Goal: Information Seeking & Learning: Learn about a topic

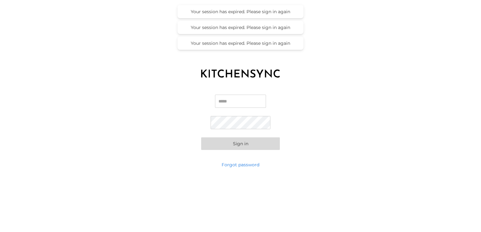
type input "**********"
click at [253, 146] on button "Sign in" at bounding box center [240, 144] width 79 height 13
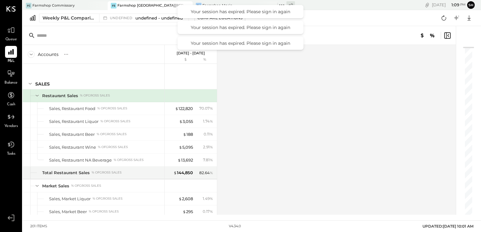
click at [306, 85] on div "Accounts S % GL [DATE] - [DATE] $ % SALES Restaurant Sales % of GROSS SALES Sal…" at bounding box center [240, 130] width 434 height 170
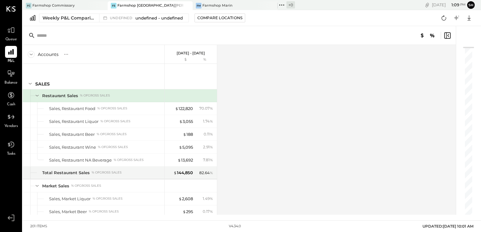
click at [148, 6] on div "Farmshop [GEOGRAPHIC_DATA][PERSON_NAME]" at bounding box center [150, 5] width 66 height 5
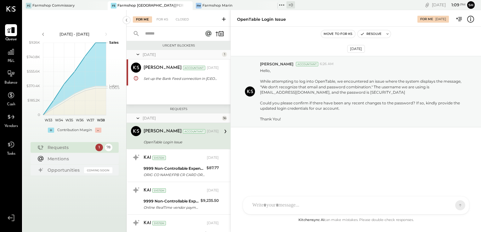
click at [12, 32] on icon at bounding box center [11, 30] width 8 height 6
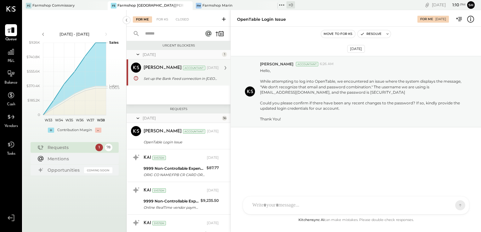
click at [191, 77] on div "Set up the Bank Feed connection in [GEOGRAPHIC_DATA]" at bounding box center [180, 79] width 73 height 6
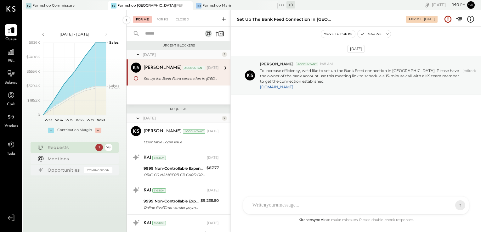
click at [310, 209] on div at bounding box center [356, 206] width 226 height 18
click at [447, 205] on icon at bounding box center [448, 205] width 6 height 6
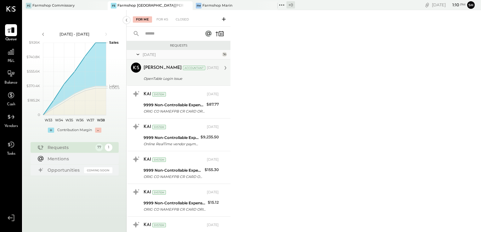
click at [177, 76] on div "OpenTable Login Issue" at bounding box center [180, 79] width 73 height 6
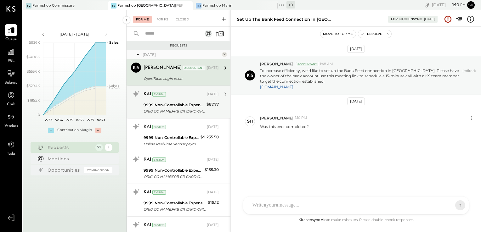
click at [170, 104] on div "9999 Non-Controllable Expenses:Property Expenses:To Be Classified P&L" at bounding box center [174, 105] width 61 height 6
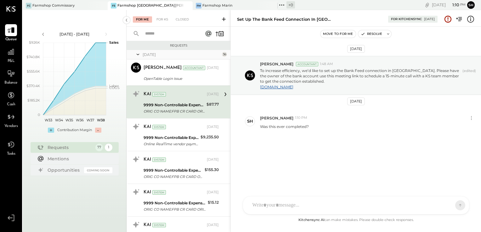
click at [179, 110] on div "ORIG CO NAME:FPB CR CARD ORIG ID:3411894456 DESC DATE:032325 CO ENTRY DESCR:INT…" at bounding box center [174, 111] width 61 height 6
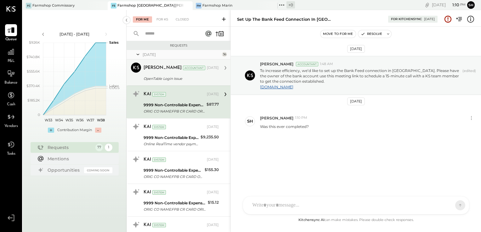
click at [187, 78] on div "OpenTable Login Issue" at bounding box center [180, 79] width 73 height 6
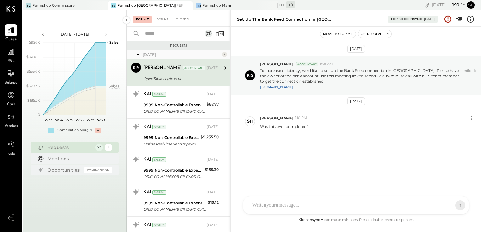
click at [187, 78] on div "OpenTable Login Issue" at bounding box center [180, 79] width 73 height 6
click at [225, 66] on icon at bounding box center [226, 68] width 2 height 4
click at [225, 67] on icon at bounding box center [225, 68] width 8 height 8
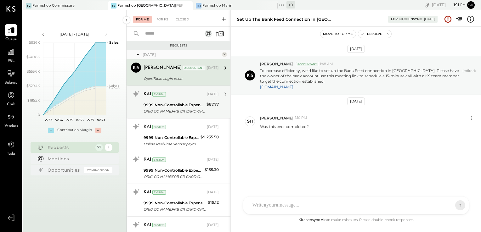
click at [178, 102] on div "9999 Non-Controllable Expenses:Property Expenses:To Be Classified P&L" at bounding box center [174, 105] width 61 height 6
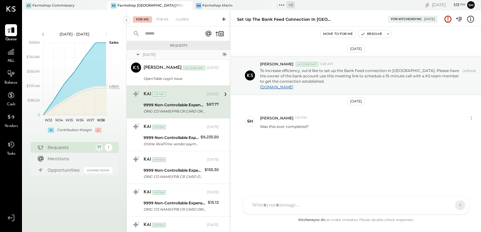
click at [146, 21] on div "For Me" at bounding box center [142, 19] width 19 height 6
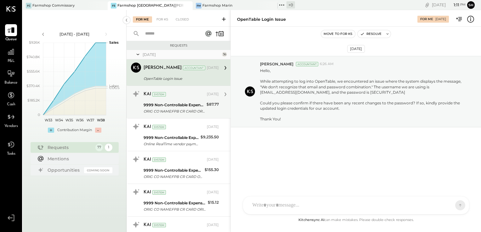
click at [155, 108] on div "ORIG CO NAME:FPB CR CARD ORIG ID:3411894456 DESC DATE:032325 CO ENTRY DESCR:INT…" at bounding box center [174, 111] width 61 height 6
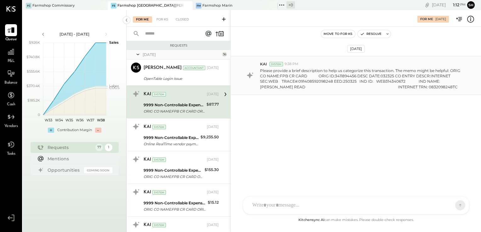
click at [328, 71] on p "Please provide a brief description to help us categorize this transaction. The …" at bounding box center [362, 79] width 205 height 22
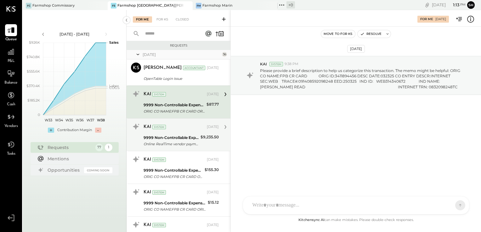
click at [174, 138] on div "9999 Non-Controllable Expenses:Property Expenses:To Be Classified P&L" at bounding box center [171, 138] width 55 height 6
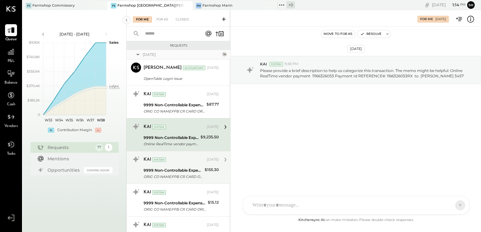
click at [181, 168] on div "9999 Non-Controllable Expenses:Property Expenses:To Be Classified P&L" at bounding box center [173, 171] width 59 height 6
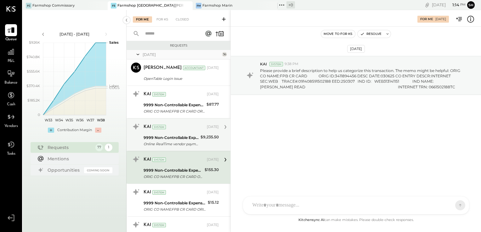
click at [178, 144] on div "Online RealTime vendor payment 11166326053 Payment Id REFERENCE#: 1166326053RX …" at bounding box center [171, 144] width 55 height 6
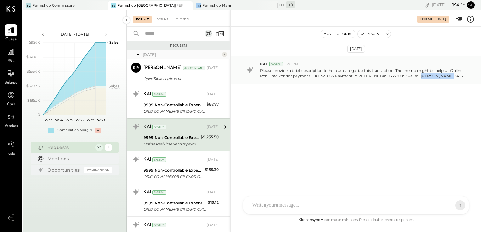
drag, startPoint x: 420, startPoint y: 76, endPoint x: 445, endPoint y: 74, distance: 24.9
click at [445, 74] on p "Please provide a brief description to help us categorize this transaction. The …" at bounding box center [362, 73] width 205 height 11
drag, startPoint x: 445, startPoint y: 74, endPoint x: 430, endPoint y: 84, distance: 17.8
click at [430, 84] on div "KAI System 9:38 PM Please provide a brief description to help us categorize thi…" at bounding box center [356, 70] width 250 height 28
copy p "[PERSON_NAME]"
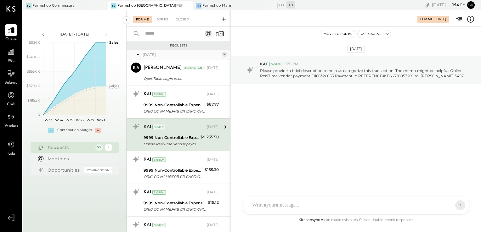
drag, startPoint x: 407, startPoint y: 83, endPoint x: 7, endPoint y: 126, distance: 403.1
click at [7, 126] on span "Vendors" at bounding box center [11, 127] width 14 height 6
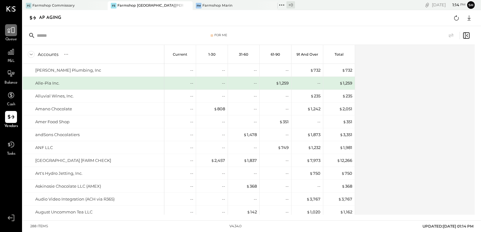
click at [15, 30] on div at bounding box center [11, 30] width 12 height 12
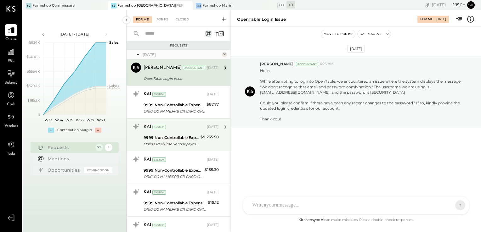
click at [175, 146] on div "Online RealTime vendor payment 11166326053 Payment Id REFERENCE#: 1166326053RX …" at bounding box center [171, 144] width 55 height 6
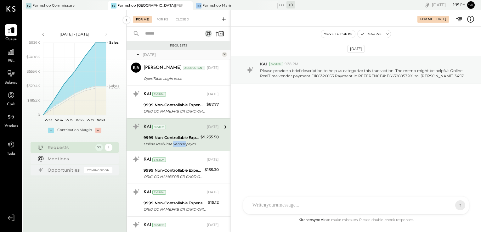
click at [175, 146] on div "Online RealTime vendor payment 11166326053 Payment Id REFERENCE#: 1166326053RX …" at bounding box center [171, 144] width 55 height 6
click at [292, 207] on div "HT [PERSON_NAME] ID [PERSON_NAME] Del [PERSON_NAME] [PERSON_NAME] [PERSON_NAME]…" at bounding box center [356, 205] width 227 height 18
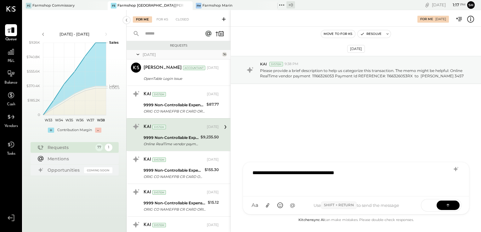
click at [305, 173] on div "**********" at bounding box center [355, 178] width 213 height 25
click at [388, 174] on div "**********" at bounding box center [355, 178] width 213 height 25
click at [448, 203] on icon at bounding box center [448, 205] width 6 height 6
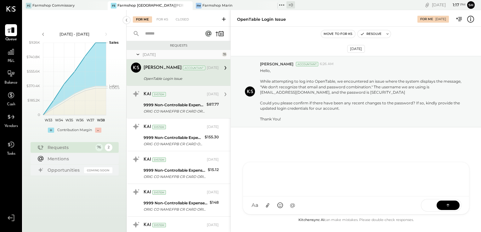
click at [176, 109] on div "ORIG CO NAME:FPB CR CARD ORIG ID:3411894456 DESC DATE:032325 CO ENTRY DESCR:INT…" at bounding box center [174, 111] width 61 height 6
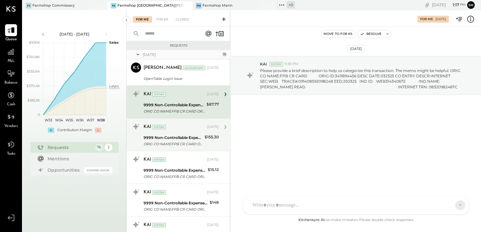
click at [177, 127] on div "KAI System" at bounding box center [175, 127] width 62 height 6
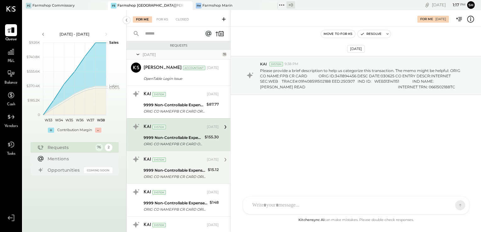
click at [171, 171] on div "9999 Non-Controllable Expenses:Property Expenses:To Be Classified P&L" at bounding box center [175, 171] width 62 height 6
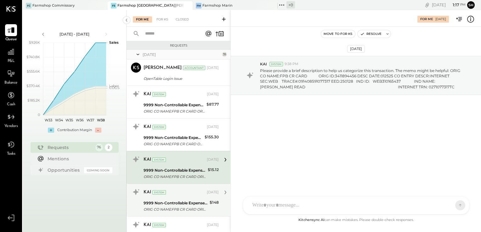
click at [171, 204] on div "9999 Non-Controllable Expenses:Property Expenses:To Be Classified P&L" at bounding box center [176, 203] width 64 height 6
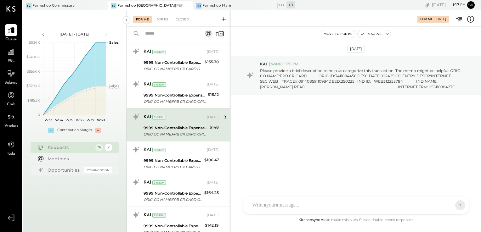
scroll to position [85, 0]
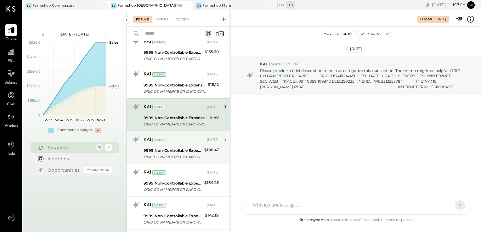
click at [184, 149] on div "9999 Non-Controllable Expenses:Property Expenses:To Be Classified P&L" at bounding box center [173, 151] width 59 height 6
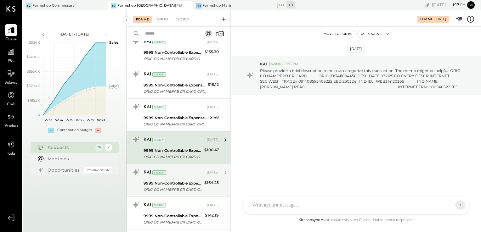
click at [179, 188] on div "ORIG CO NAME:FPB CR CARD ORIG ID:3411894456 DESC DATE:010725 CO ENTRY DESCR:INT…" at bounding box center [173, 190] width 59 height 6
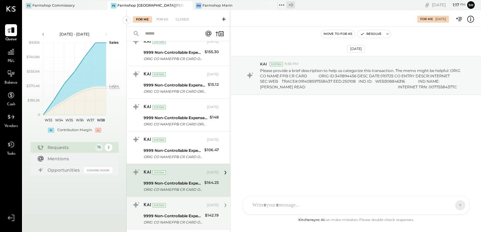
click at [176, 213] on div "9999 Non-Controllable Expenses:Property Expenses:To Be Classified P&L ORIG CO N…" at bounding box center [174, 220] width 60 height 14
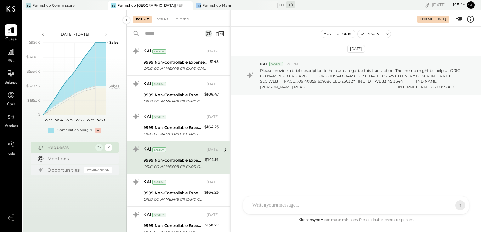
scroll to position [142, 0]
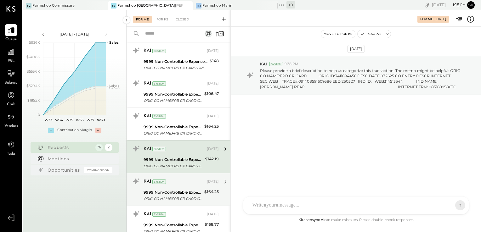
click at [176, 193] on div "9999 Non-Controllable Expenses:Property Expenses:To Be Classified P&L" at bounding box center [173, 193] width 59 height 6
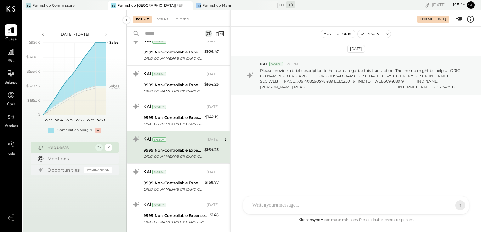
scroll to position [200, 0]
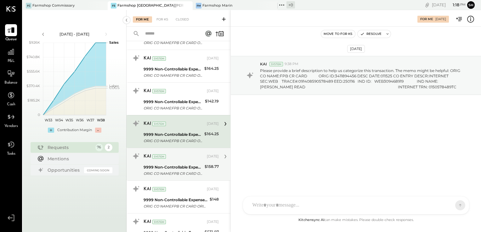
click at [181, 166] on div "9999 Non-Controllable Expenses:Property Expenses:To Be Classified P&L" at bounding box center [173, 167] width 59 height 6
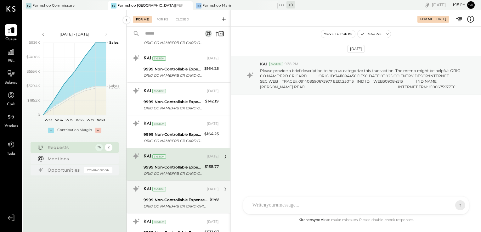
click at [178, 197] on div "9999 Non-Controllable Expenses:Property Expenses:To Be Classified P&L" at bounding box center [176, 200] width 64 height 6
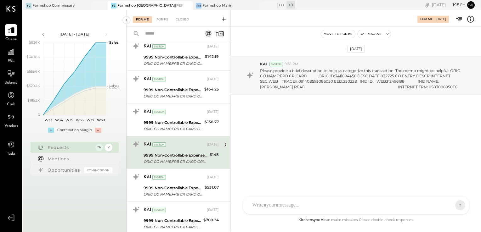
scroll to position [246, 0]
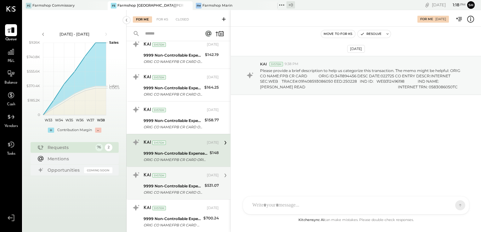
click at [179, 183] on div "9999 Non-Controllable Expenses:Property Expenses:To Be Classified P&L ORIG CO N…" at bounding box center [173, 190] width 59 height 14
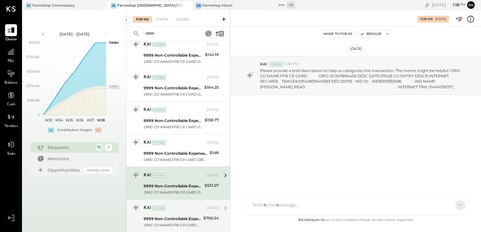
click at [171, 222] on div "ORIG CO NAME:FPB CR CARD ORIG ID:3411894456 DESC DATE:020325 CO ENTRY DESCR:INT…" at bounding box center [173, 225] width 58 height 6
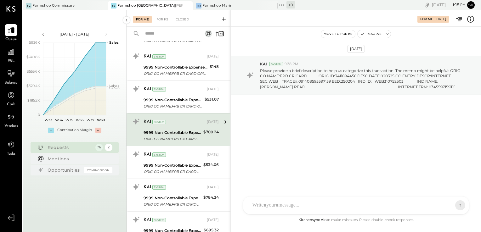
scroll to position [349, 0]
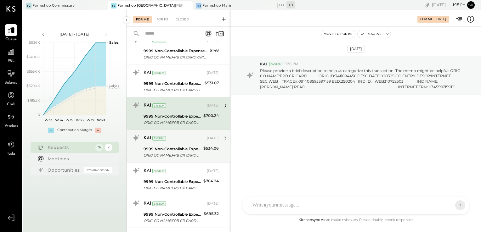
click at [185, 153] on div "ORIG CO NAME:FPB CR CARD ORIG ID:3411894456 DESC DATE:010425 CO ENTRY DESCR:INT…" at bounding box center [173, 155] width 58 height 6
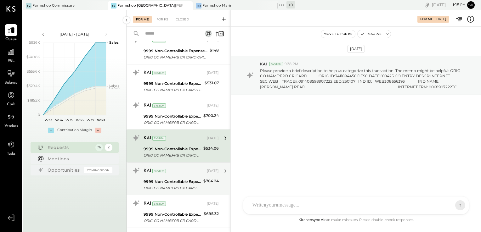
click at [189, 179] on div "9999 Non-Controllable Expenses:Property Expenses:To Be Classified P&L" at bounding box center [173, 182] width 58 height 6
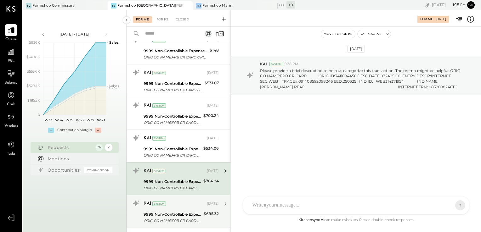
click at [184, 212] on div "9999 Non-Controllable Expenses:Property Expenses:To Be Classified P&L" at bounding box center [173, 215] width 58 height 6
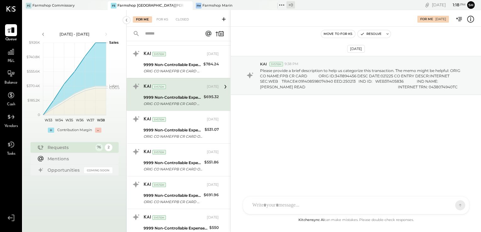
scroll to position [468, 0]
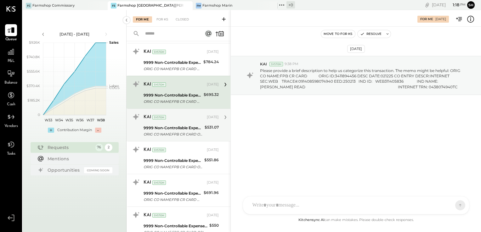
click at [187, 125] on div "9999 Non-Controllable Expenses:Property Expenses:To Be Classified P&L" at bounding box center [173, 128] width 59 height 6
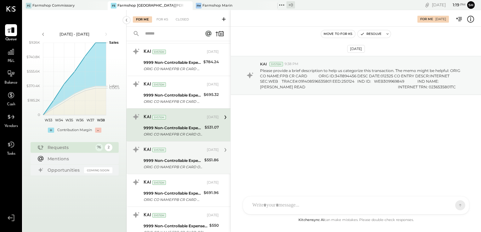
click at [179, 160] on div "9999 Non-Controllable Expenses:Property Expenses:To Be Classified P&L" at bounding box center [173, 161] width 59 height 6
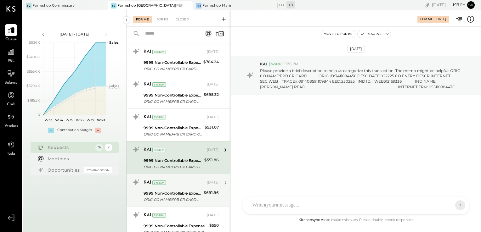
click at [174, 191] on div "9999 Non-Controllable Expenses:Property Expenses:To Be Classified P&L" at bounding box center [173, 194] width 58 height 6
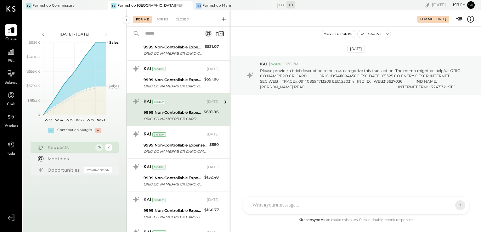
scroll to position [564, 0]
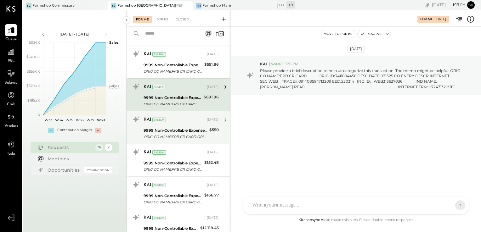
click at [185, 134] on div "ORIG CO NAME:FPB CR CARD ORIG ID:3411894456 DESC DATE:030425 CO ENTRY DESCR:INT…" at bounding box center [176, 137] width 64 height 6
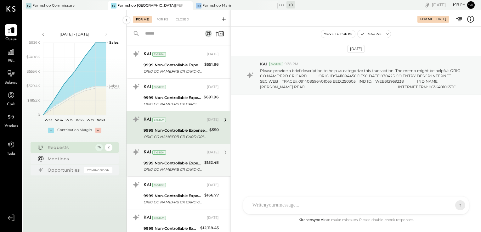
click at [178, 164] on div "9999 Non-Controllable Expenses:Property Expenses:To Be Classified P&L" at bounding box center [173, 163] width 59 height 6
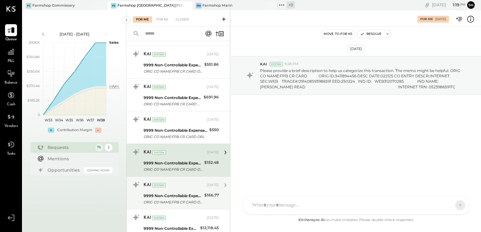
click at [183, 188] on div "KAI System [DATE]" at bounding box center [181, 185] width 75 height 9
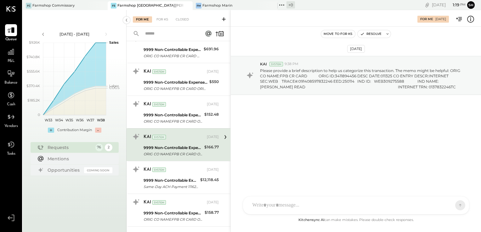
scroll to position [614, 0]
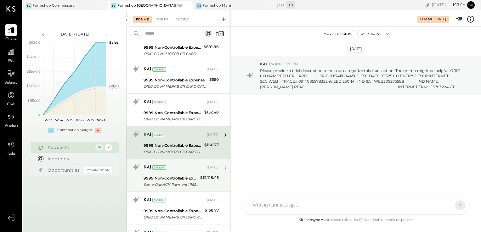
click at [183, 182] on div "Same-Day ACH Payment 11162389289 to DamianDCapozzola (_########0932)" at bounding box center [171, 185] width 55 height 6
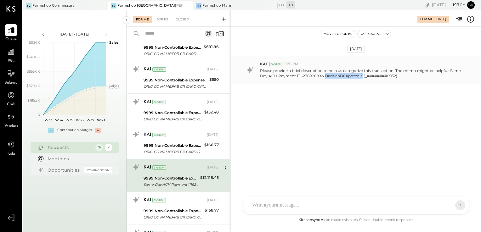
drag, startPoint x: 325, startPoint y: 74, endPoint x: 361, endPoint y: 75, distance: 36.2
click at [361, 75] on p "Please provide a brief description to help us categorize this transaction. The …" at bounding box center [362, 73] width 205 height 11
drag, startPoint x: 361, startPoint y: 75, endPoint x: 343, endPoint y: 76, distance: 18.3
copy p "DamianDCapozzola"
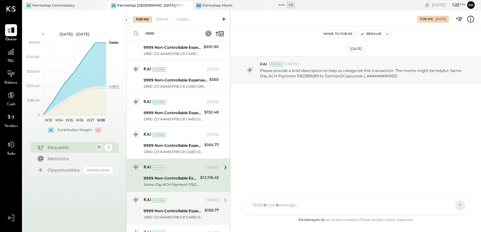
click at [178, 204] on div "KAI System [DATE]" at bounding box center [181, 200] width 75 height 11
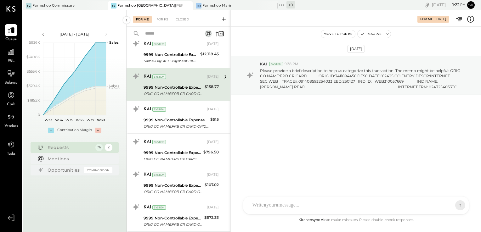
scroll to position [739, 0]
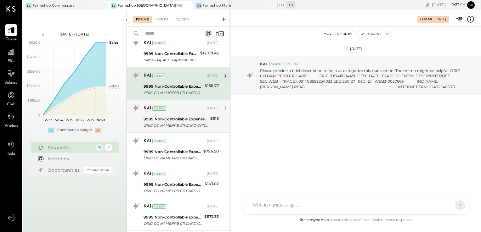
click at [187, 123] on div "ORIG CO NAME:FPB CR CARD ORIG ID:3411894456 DESC DATE:041725 CO ENTRY DESCR:INT…" at bounding box center [176, 125] width 65 height 6
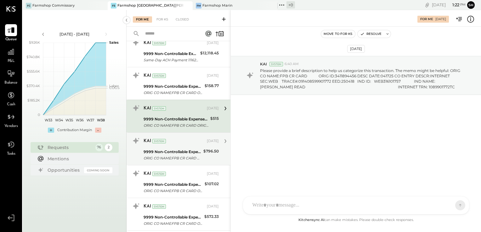
click at [182, 155] on div "ORIG CO NAME:FPB CR CARD ORIG ID:3411894456 DESC DATE:041425 CO ENTRY DESCR:INT…" at bounding box center [173, 158] width 58 height 6
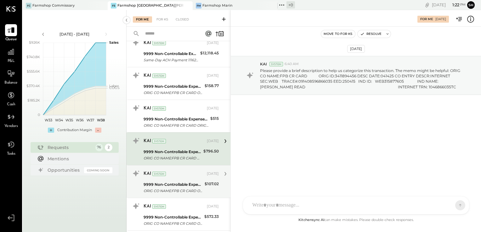
click at [180, 182] on div "9999 Non-Controllable Expenses:Property Expenses:To Be Classified P&L" at bounding box center [173, 185] width 59 height 6
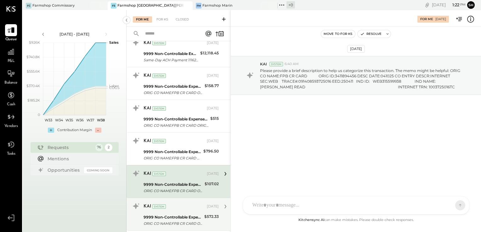
click at [178, 216] on div "9999 Non-Controllable Expenses:Property Expenses:To Be Classified P&L" at bounding box center [173, 217] width 59 height 6
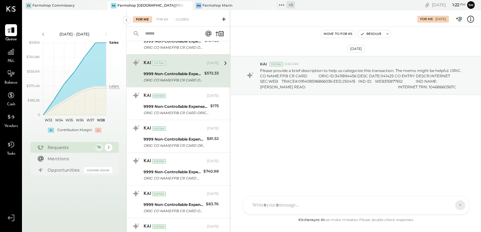
scroll to position [883, 0]
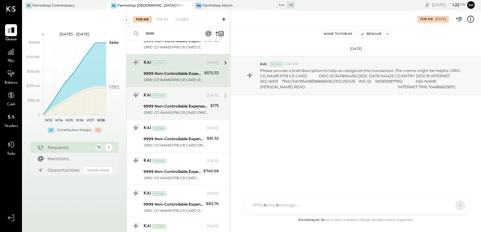
click at [188, 98] on div "KAI System [DATE]" at bounding box center [181, 95] width 75 height 9
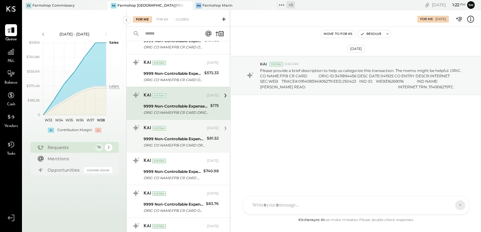
click at [188, 125] on div "KAI System" at bounding box center [175, 128] width 62 height 6
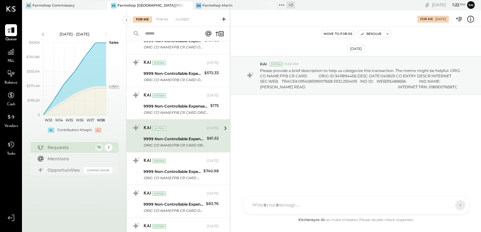
click at [186, 136] on div "9999 Non-Controllable Expenses:Property Expenses:To Be Classified P&L" at bounding box center [174, 139] width 61 height 6
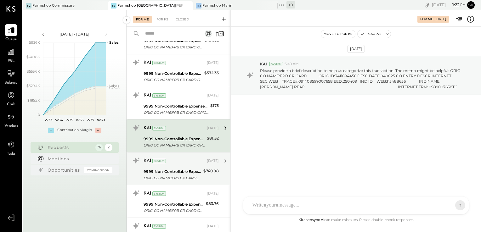
click at [183, 169] on div "9999 Non-Controllable Expenses:Property Expenses:To Be Classified P&L" at bounding box center [173, 172] width 58 height 6
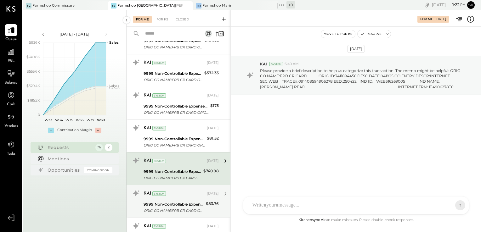
click at [183, 209] on div "ORIG CO NAME:FPB CR CARD ORIG ID:3411894456 DESC DATE:040425 CO ENTRY DESCR:INT…" at bounding box center [174, 211] width 60 height 6
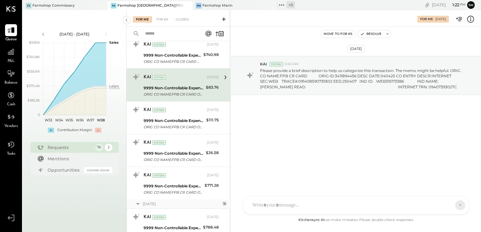
scroll to position [1005, 0]
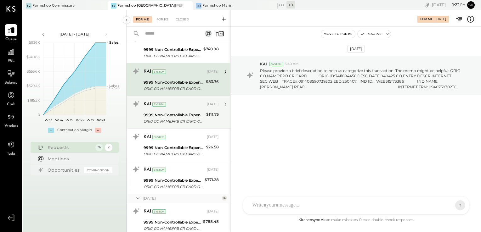
click at [191, 116] on div "9999 Non-Controllable Expenses:Property Expenses:To Be Classified P&L" at bounding box center [174, 115] width 61 height 6
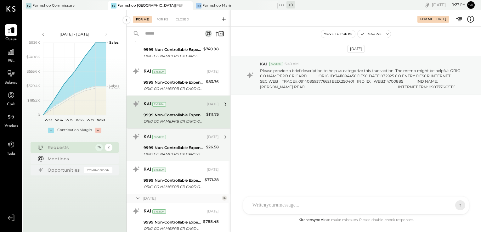
click at [185, 142] on div "KAI System [DATE] 9999 Non-Controllable Expenses:Property Expenses:To Be Classi…" at bounding box center [181, 145] width 75 height 26
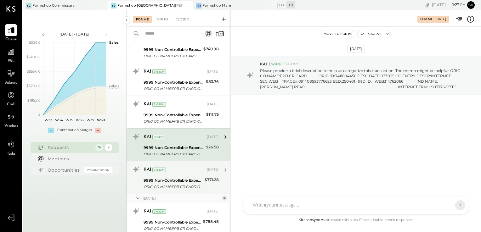
click at [183, 179] on div "9999 Non-Controllable Expenses:Property Expenses:To Be Classified P&L" at bounding box center [173, 181] width 59 height 6
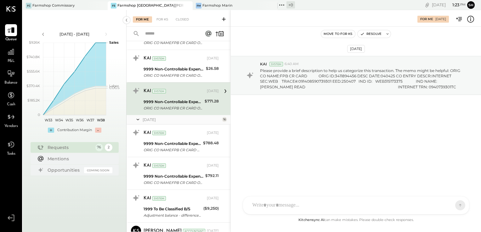
scroll to position [1084, 0]
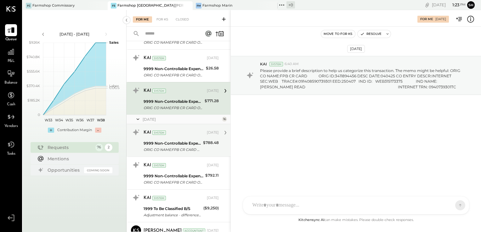
click at [186, 148] on div "ORIG CO NAME:FPB CR CARD ORIG ID:3411894456 DESC DATE:042425 CO ENTRY DESCR:INT…" at bounding box center [173, 150] width 58 height 6
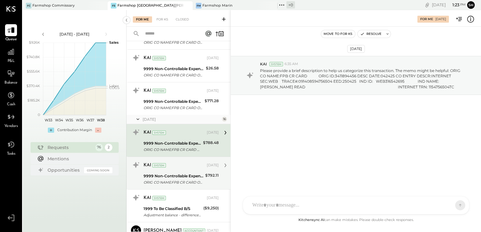
click at [182, 177] on div "9999 Non-Controllable Expenses:Property Expenses:To Be Classified P&L" at bounding box center [174, 176] width 60 height 6
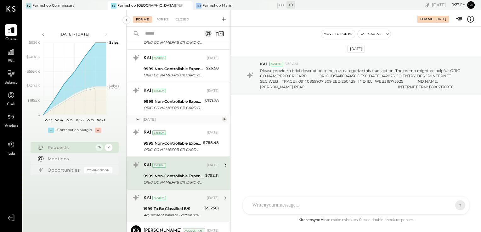
click at [180, 212] on div "Adjustment balance - difference b/w R365 & QBO" at bounding box center [173, 215] width 58 height 6
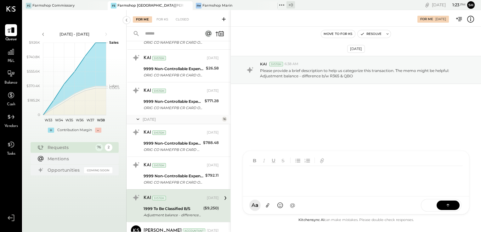
click at [278, 210] on div "HT [PERSON_NAME] ID [PERSON_NAME] Del [PERSON_NAME] [PERSON_NAME] [PERSON_NAME]…" at bounding box center [356, 183] width 227 height 64
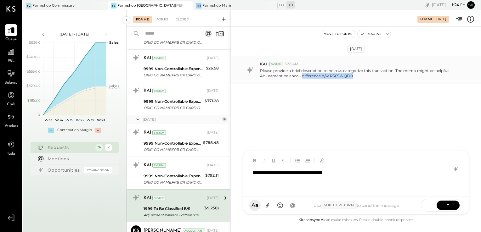
drag, startPoint x: 302, startPoint y: 75, endPoint x: 353, endPoint y: 75, distance: 51.0
click at [353, 75] on p "Please provide a brief description to help us categorize this transaction. The …" at bounding box center [362, 73] width 205 height 11
drag, startPoint x: 353, startPoint y: 75, endPoint x: 349, endPoint y: 75, distance: 3.8
copy p "difference b/w R365 & QBO"
drag, startPoint x: 353, startPoint y: 173, endPoint x: 240, endPoint y: 179, distance: 112.6
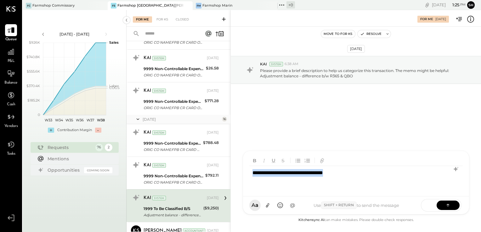
click at [240, 179] on div "**********" at bounding box center [356, 121] width 251 height 222
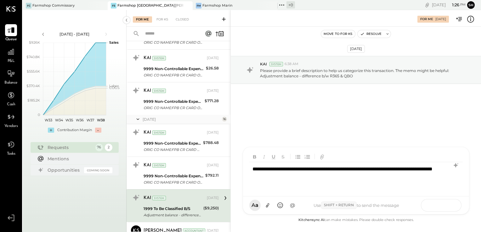
click at [451, 208] on icon at bounding box center [448, 205] width 6 height 6
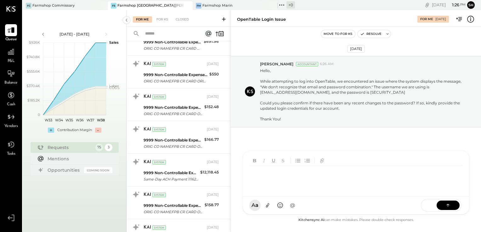
scroll to position [637, 0]
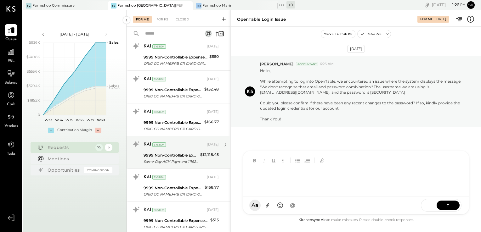
click at [185, 156] on div "9999 Non-Controllable Expenses:Property Expenses:To Be Classified P&L" at bounding box center [171, 155] width 55 height 6
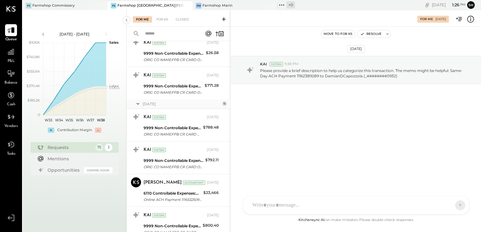
scroll to position [1101, 0]
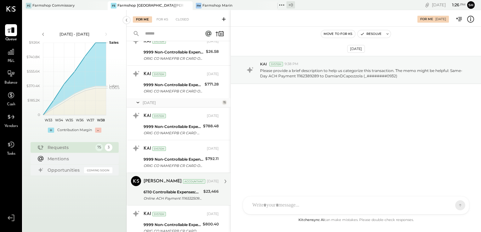
click at [173, 196] on div "Online ACH Payment 11165325090 To RefLeasingCo (_###1128)" at bounding box center [173, 199] width 58 height 6
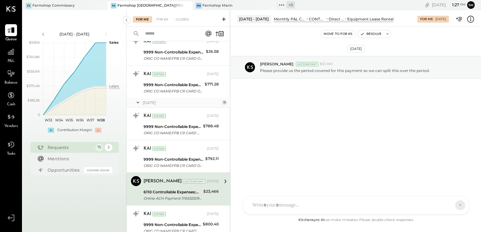
click at [194, 196] on div "Online ACH Payment 11165325090 To RefLeasingCo (_###1128)" at bounding box center [173, 199] width 58 height 6
click at [275, 210] on div "HT [PERSON_NAME] ID [PERSON_NAME] Del [PERSON_NAME] [PERSON_NAME] [PERSON_NAME]…" at bounding box center [356, 188] width 227 height 53
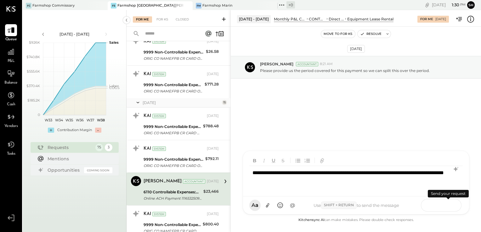
click at [452, 206] on button at bounding box center [448, 205] width 23 height 9
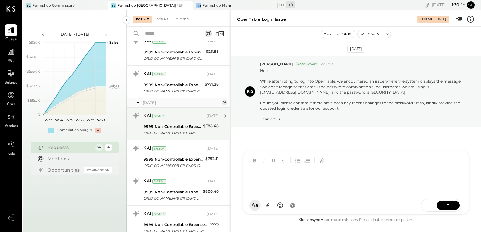
scroll to position [1084, 0]
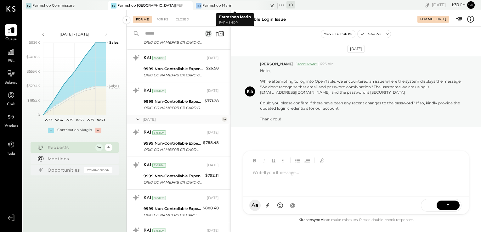
click at [237, 3] on div "FM Farmshop Marin" at bounding box center [231, 6] width 76 height 6
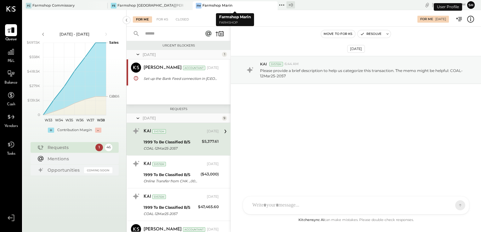
scroll to position [3, 0]
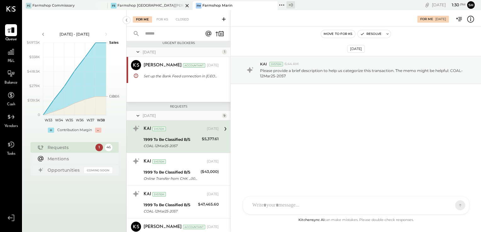
click at [160, 5] on div "Farmshop [GEOGRAPHIC_DATA][PERSON_NAME]" at bounding box center [150, 5] width 66 height 5
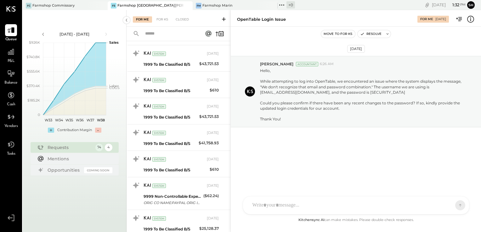
scroll to position [2244, 0]
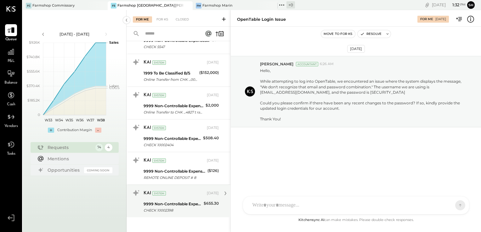
click at [188, 208] on div "CHECK 10002398" at bounding box center [173, 211] width 58 height 6
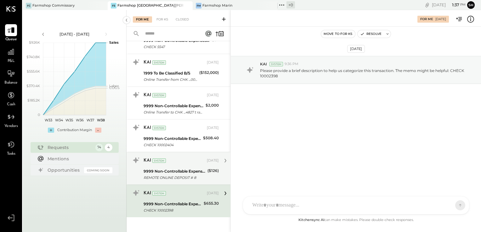
click at [173, 175] on div "REMOTE ONLINE DEPOSIT # 8" at bounding box center [175, 178] width 62 height 6
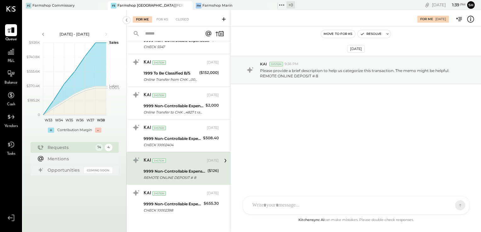
click at [301, 206] on div at bounding box center [350, 206] width 202 height 14
click at [300, 172] on div "**********" at bounding box center [355, 178] width 213 height 25
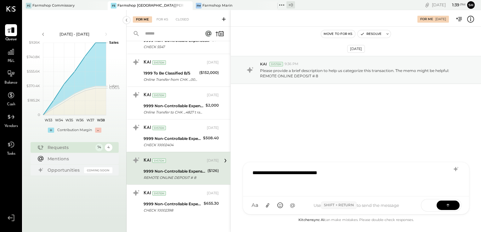
click at [291, 172] on div "**********" at bounding box center [355, 178] width 213 height 25
click at [448, 205] on icon at bounding box center [448, 204] width 3 height 1
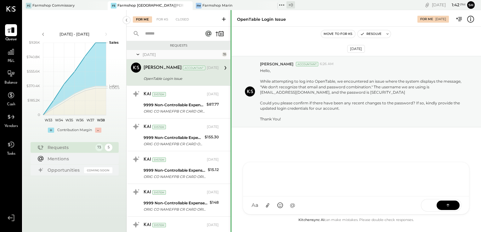
click at [231, 48] on div at bounding box center [231, 232] width 1 height 445
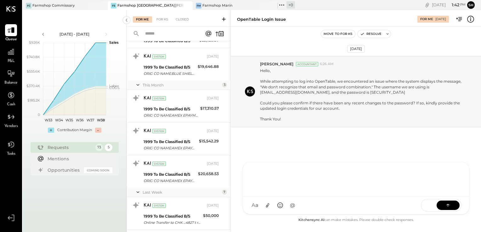
scroll to position [2212, 0]
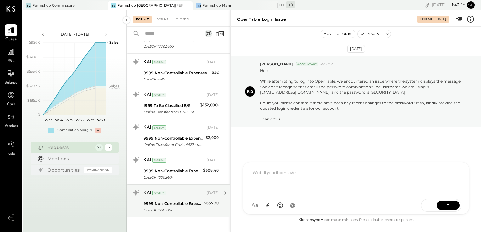
click at [185, 201] on div "9999 Non-Controllable Expenses:Property Expenses:To Be Classified P&L" at bounding box center [173, 204] width 58 height 6
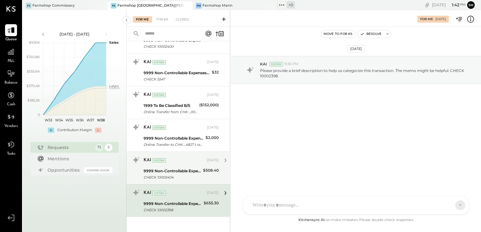
click at [192, 168] on div "9999 Non-Controllable Expenses:Property Expenses:To Be Classified P&L" at bounding box center [173, 171] width 58 height 6
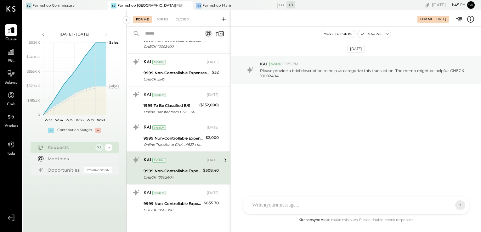
click at [288, 203] on div at bounding box center [356, 206] width 226 height 18
click at [288, 203] on button "@" at bounding box center [292, 205] width 11 height 11
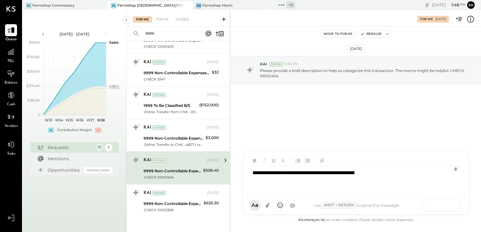
click at [450, 208] on icon at bounding box center [448, 205] width 6 height 6
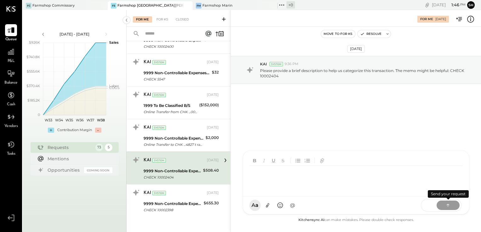
click at [450, 207] on icon at bounding box center [448, 205] width 6 height 6
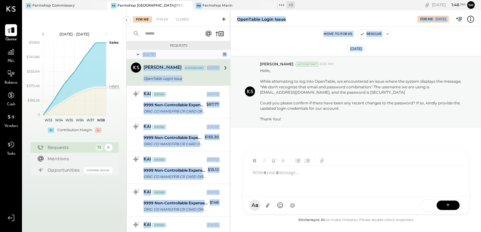
drag, startPoint x: 230, startPoint y: 49, endPoint x: 233, endPoint y: 153, distance: 103.9
click at [233, 153] on div "For Me For KS Closed Requests [DATE] [PERSON_NAME] Accountant [PERSON_NAME] Acc…" at bounding box center [304, 121] width 355 height 222
copy div "[DATE] [PERSON_NAME] Accountant [PERSON_NAME] Accountant [DATE] OpenTable Login…"
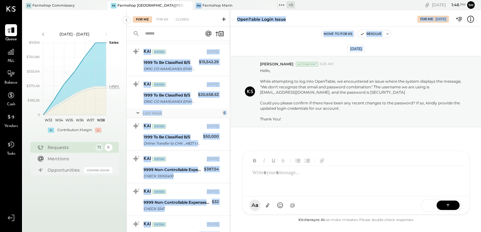
scroll to position [2179, 0]
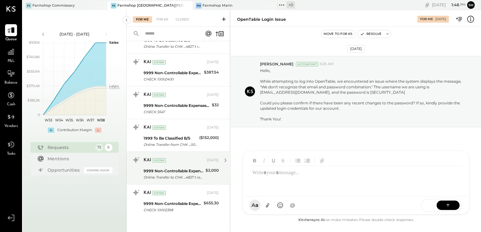
click at [196, 174] on div "Online Transfer to CHK ...4827 t ransaction#: 26031471030" at bounding box center [174, 177] width 60 height 6
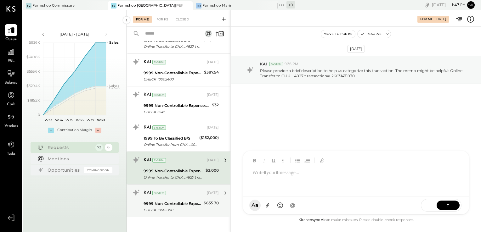
click at [175, 201] on div "9999 Non-Controllable Expenses:Property Expenses:To Be Classified P&L" at bounding box center [173, 204] width 58 height 6
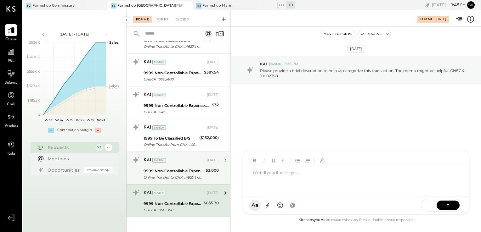
click at [193, 168] on div "9999 Non-Controllable Expenses:Property Expenses:To Be Classified P&L" at bounding box center [174, 171] width 60 height 6
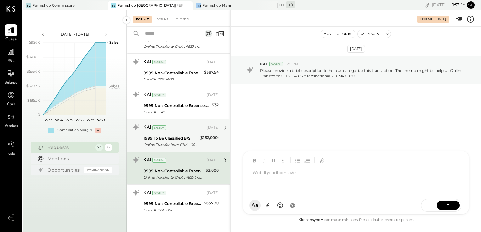
click at [189, 135] on div "1999 To Be Classified B/S" at bounding box center [171, 138] width 54 height 6
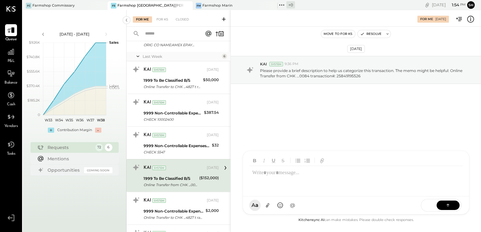
scroll to position [2138, 0]
click at [189, 135] on div "KAI System [DATE]" at bounding box center [181, 136] width 75 height 9
